Goal: Book appointment/travel/reservation

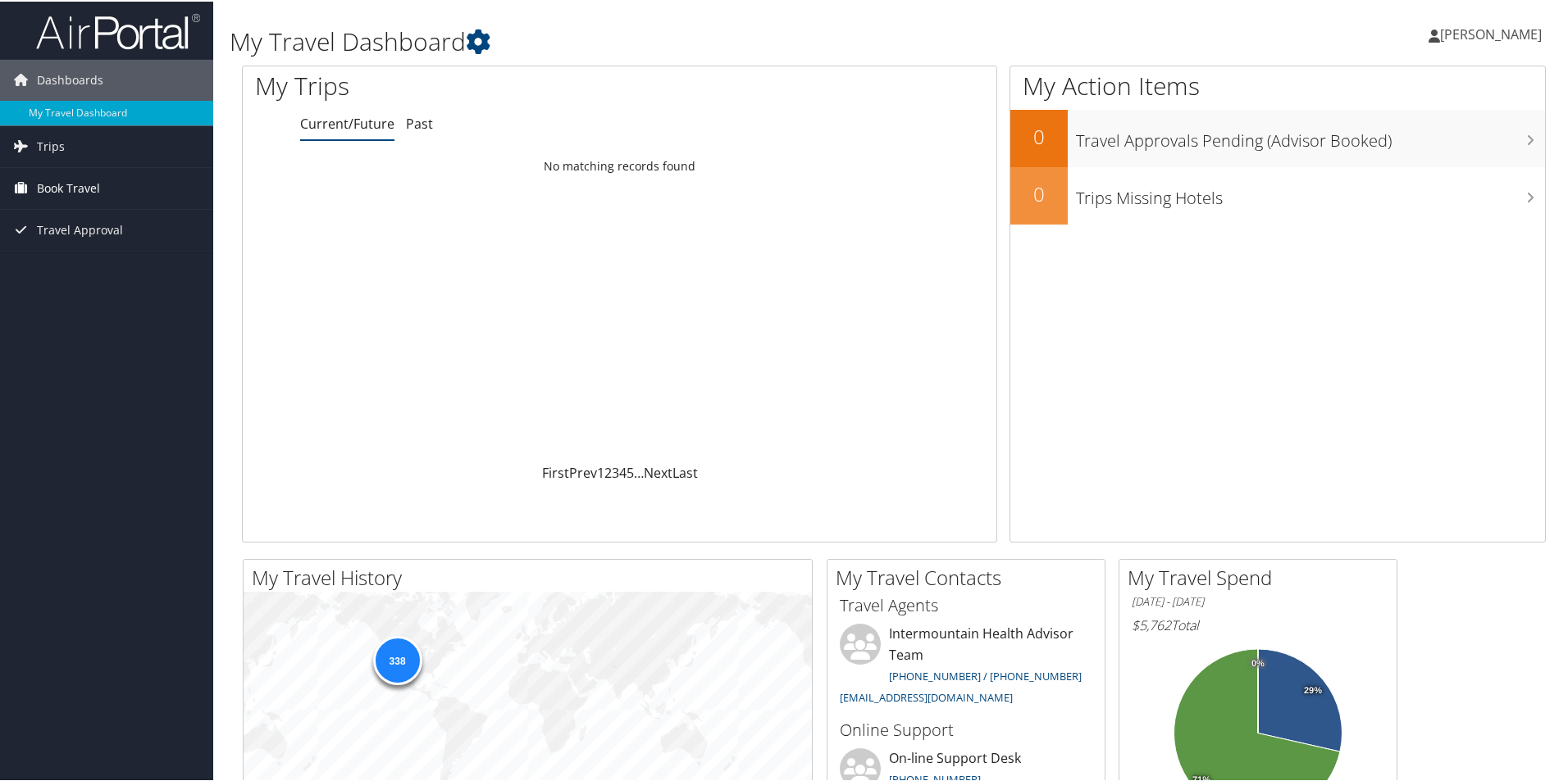
click at [85, 188] on span "Book Travel" at bounding box center [69, 186] width 63 height 41
click at [95, 268] on link "Book/Manage Online Trips" at bounding box center [106, 269] width 213 height 25
